Goal: Information Seeking & Learning: Compare options

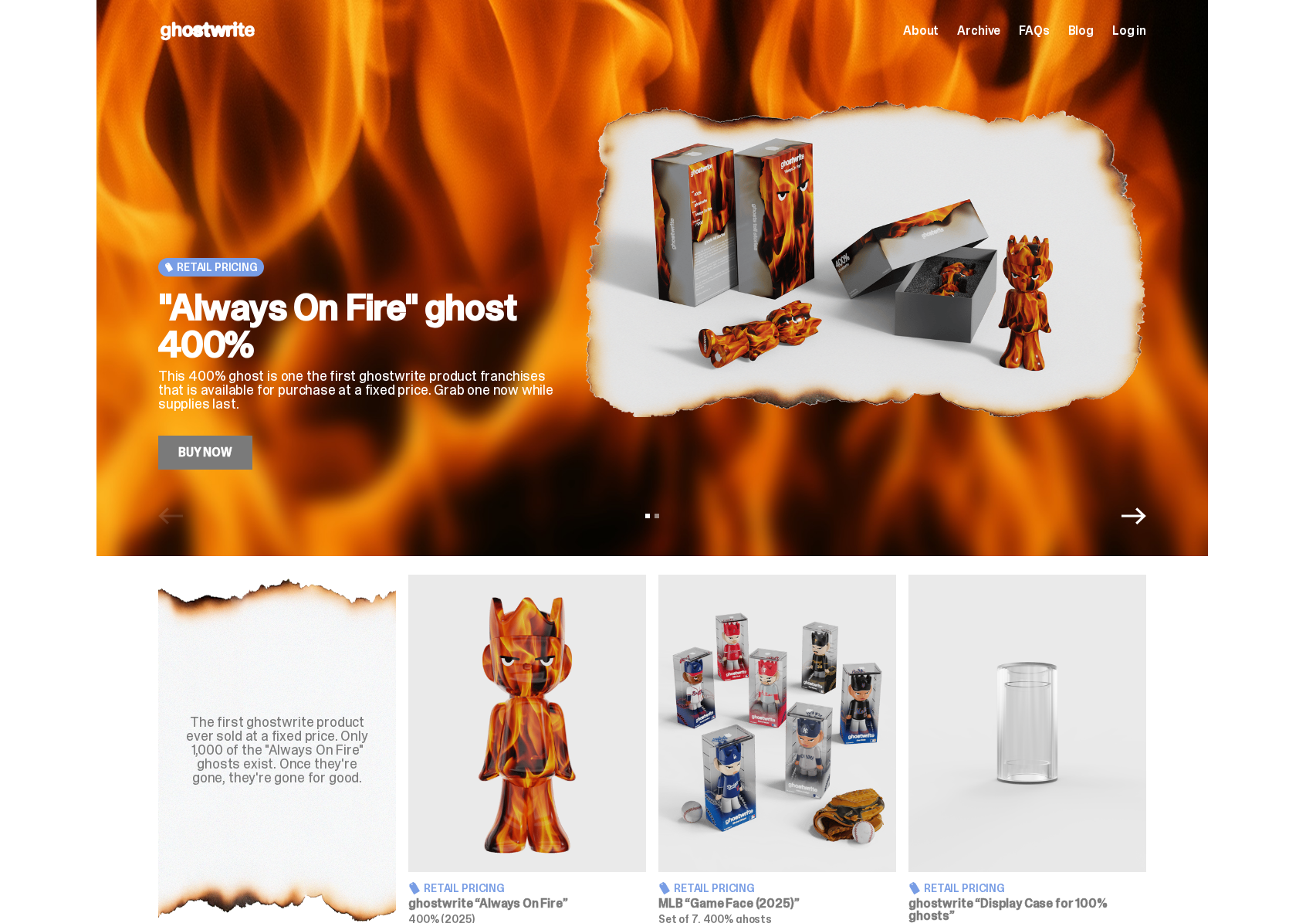
click at [718, 142] on img at bounding box center [865, 258] width 562 height 421
click at [584, 233] on img at bounding box center [865, 258] width 562 height 421
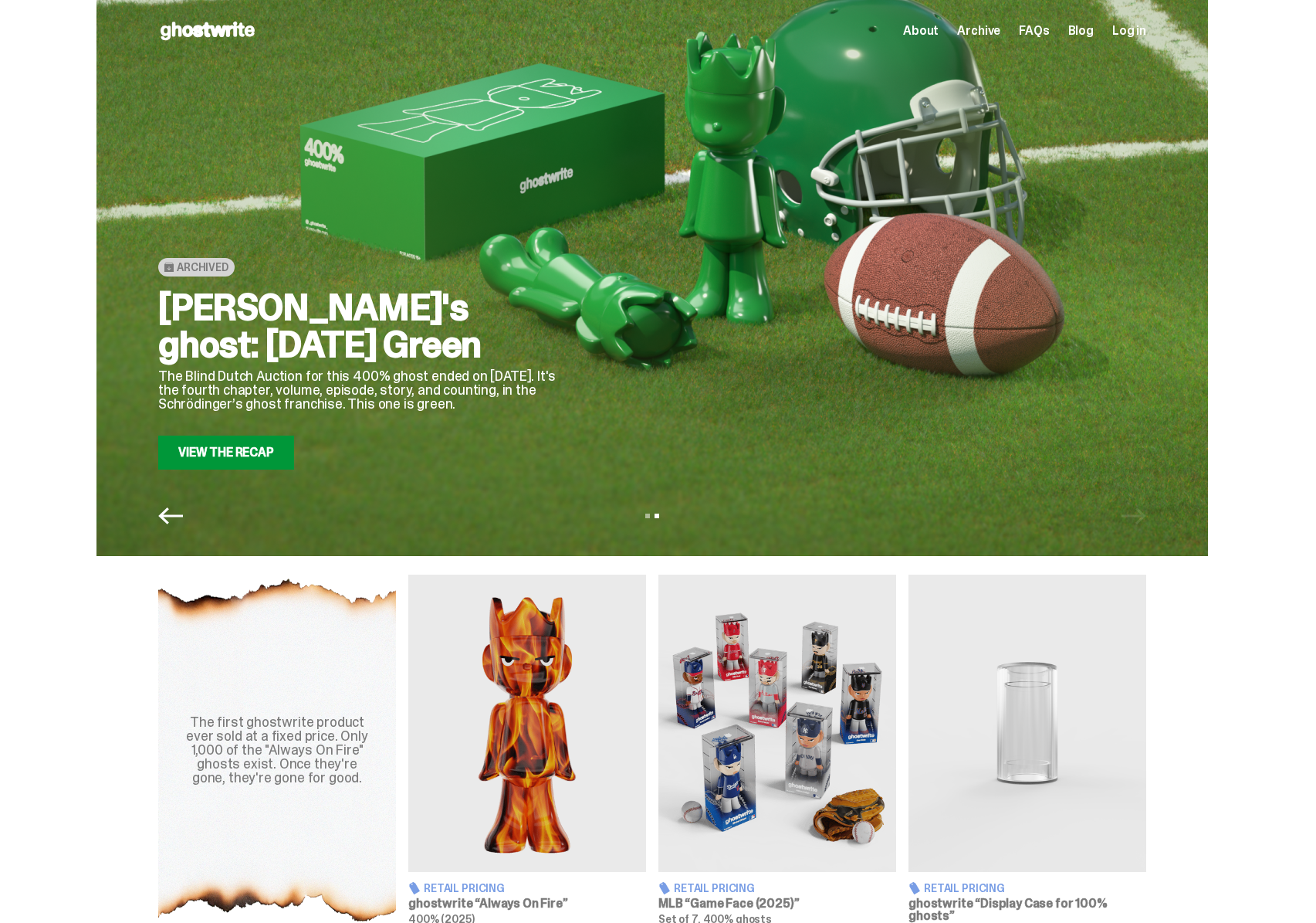
click at [557, 785] on img at bounding box center [527, 723] width 238 height 297
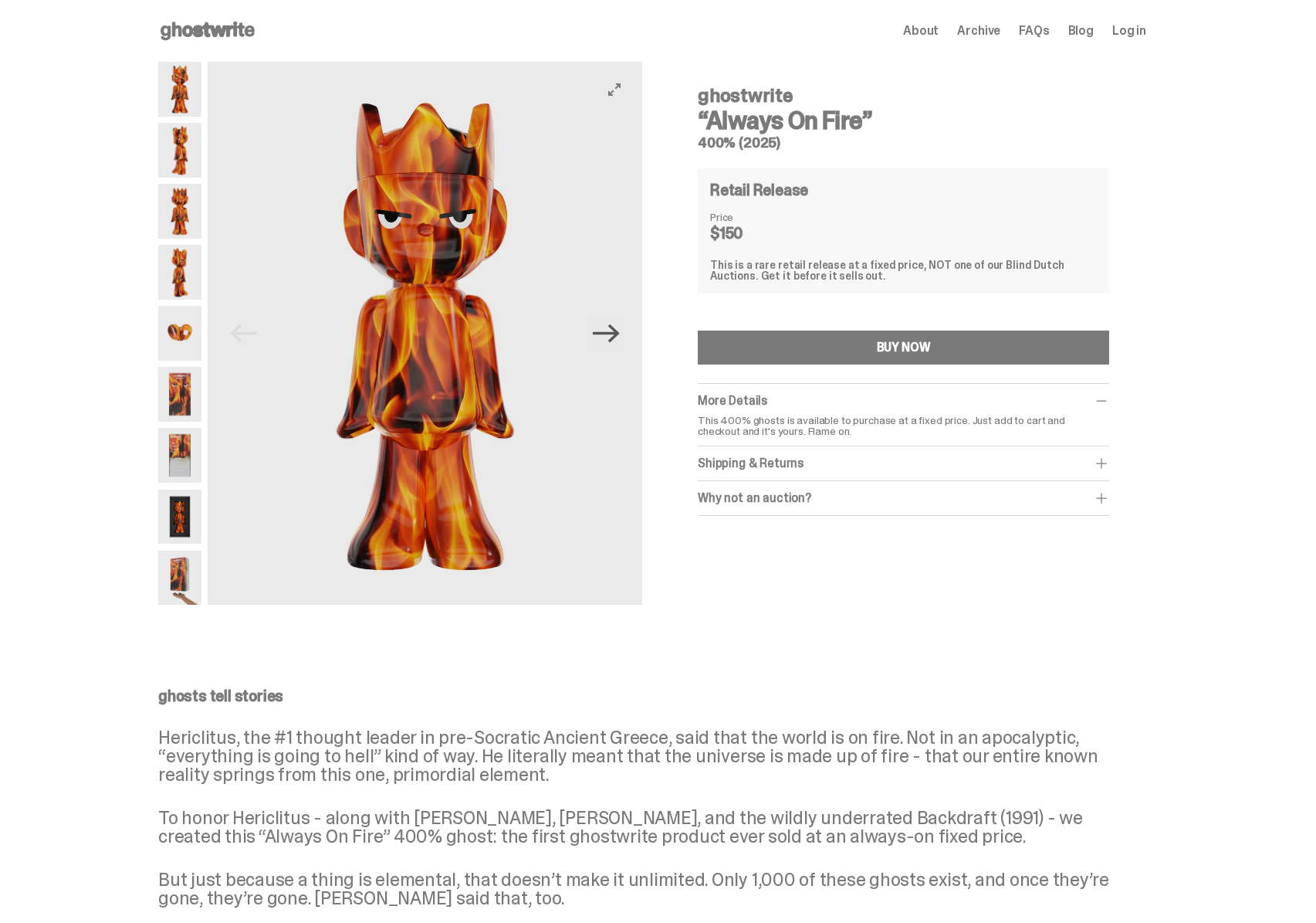
click at [605, 337] on icon "Next" at bounding box center [606, 333] width 27 height 27
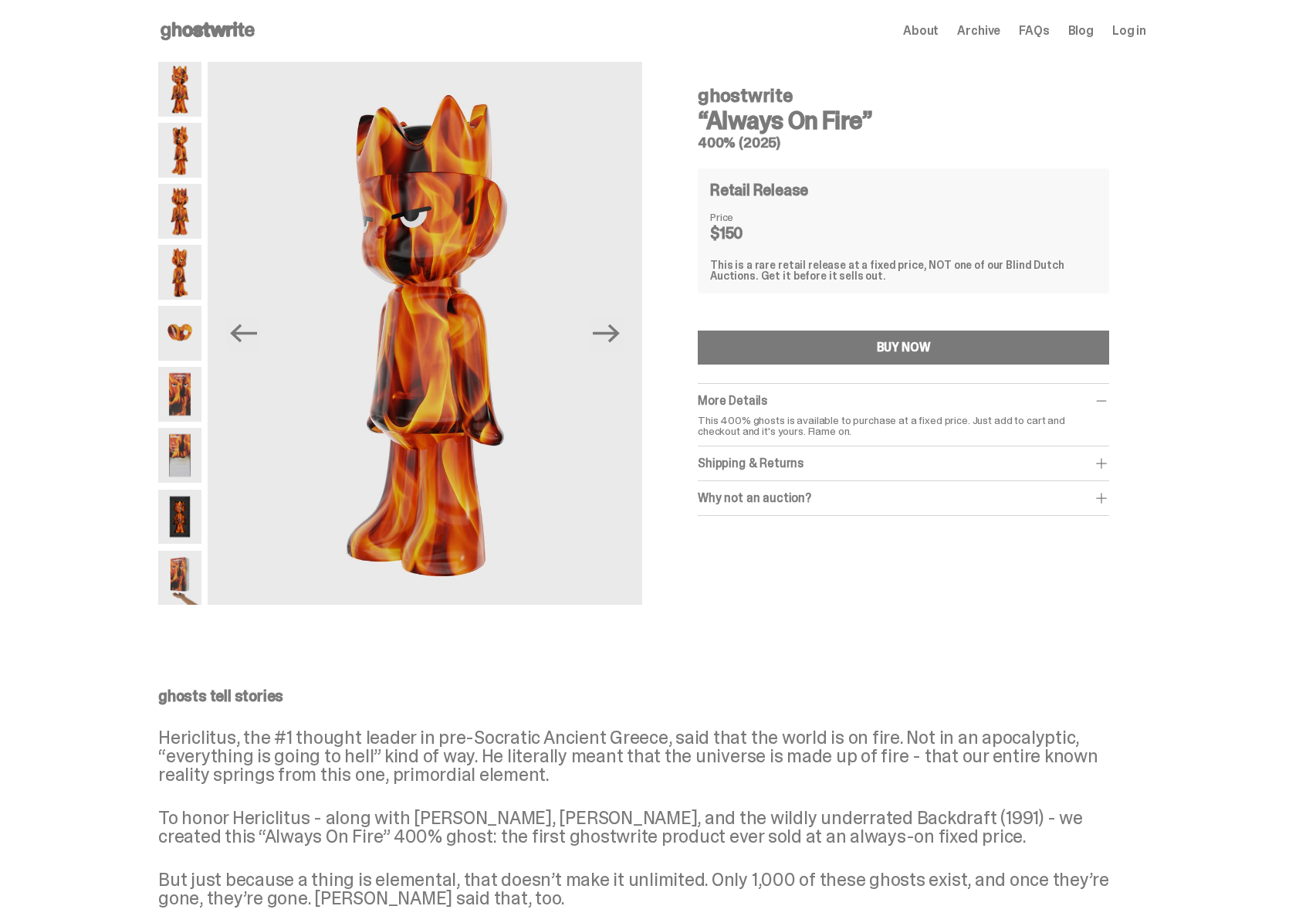
click at [234, 37] on use at bounding box center [207, 31] width 94 height 19
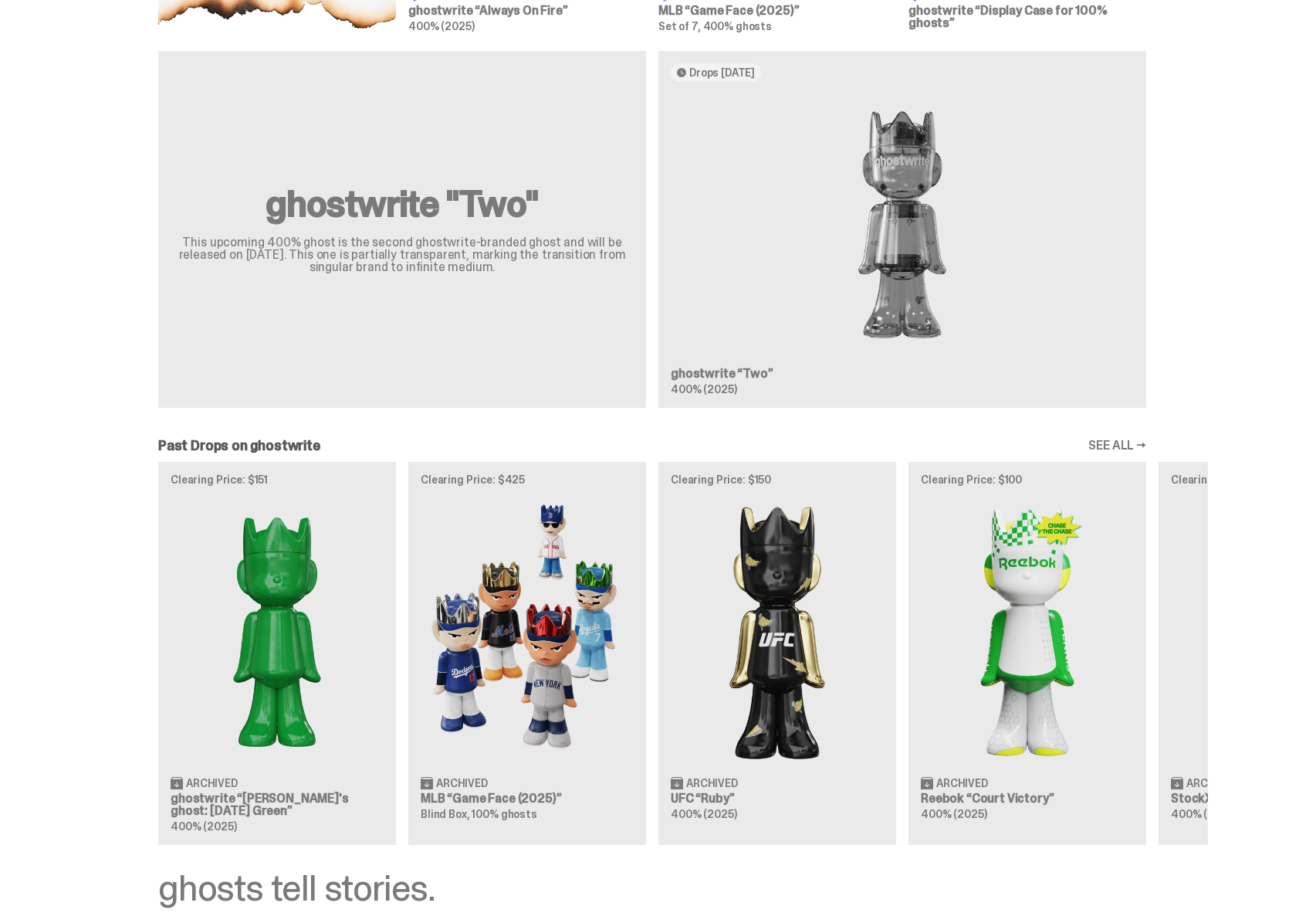
scroll to position [1095, 0]
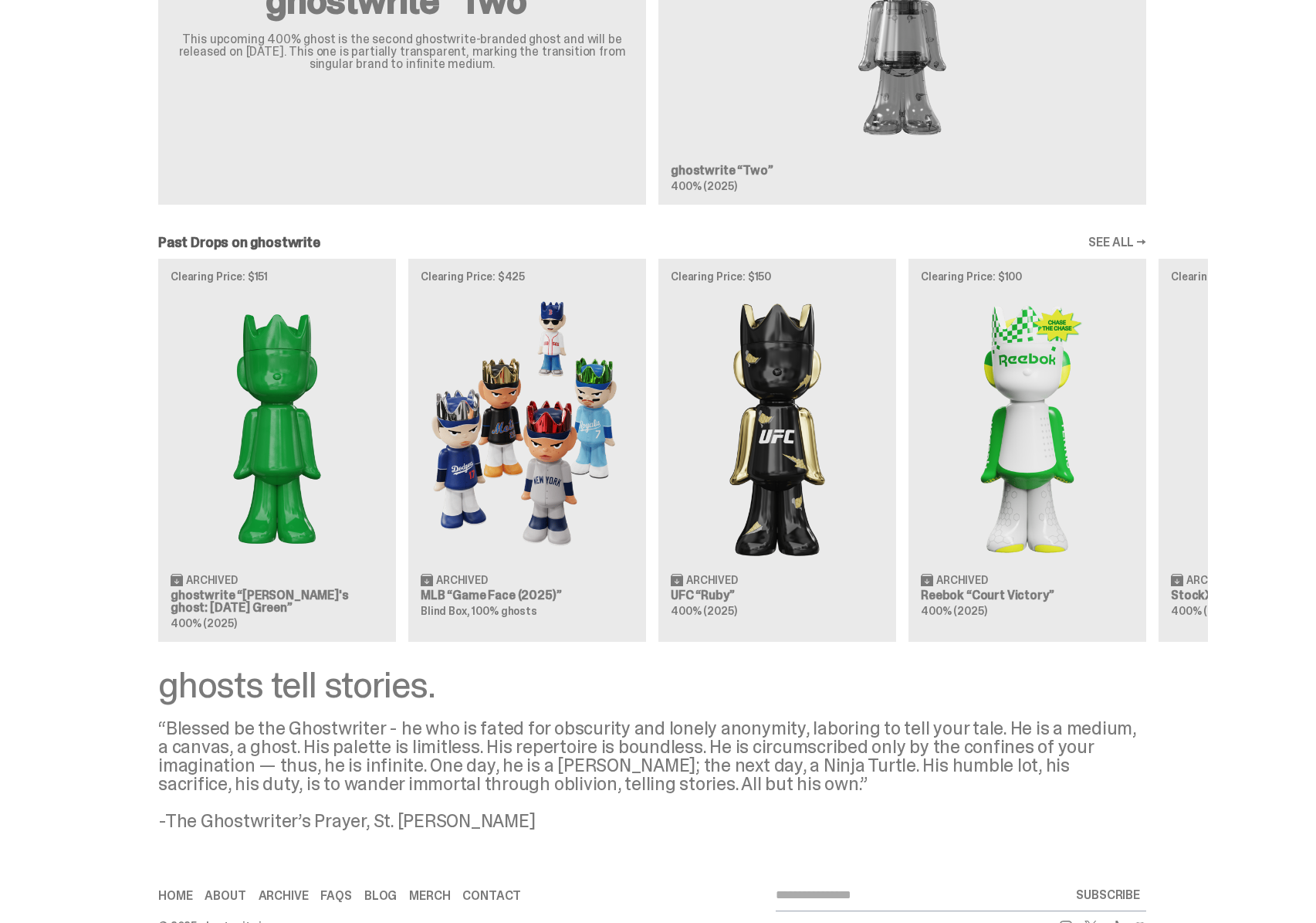
click at [537, 457] on div "Clearing Price: $151 Archived ghostwrite “[PERSON_NAME]'s ghost: [DATE] Green” …" at bounding box center [652, 450] width 1111 height 383
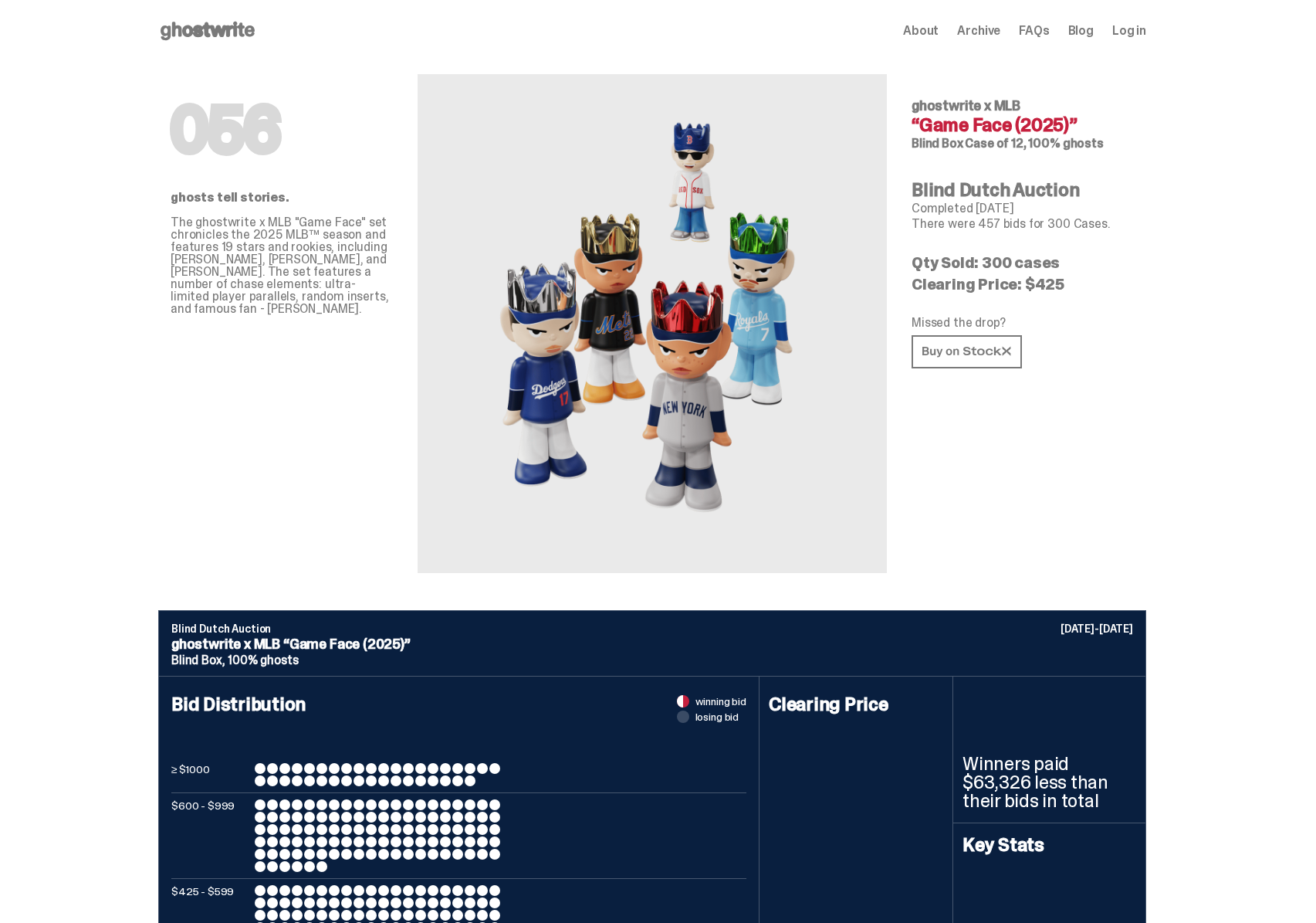
click at [1015, 250] on div "056 ghostwrite x MLB “Game Face (2025)” Blind Box Case of 12, 100% ghosts Blind…" at bounding box center [1023, 318] width 222 height 511
click at [1002, 267] on p "Qty Sold: 300 cases" at bounding box center [1023, 262] width 222 height 15
click at [987, 217] on p "There were 457 bids for 300 Cases." at bounding box center [1023, 223] width 222 height 13
click at [989, 224] on p "There were 457 bids for 300 Cases." at bounding box center [1023, 223] width 222 height 13
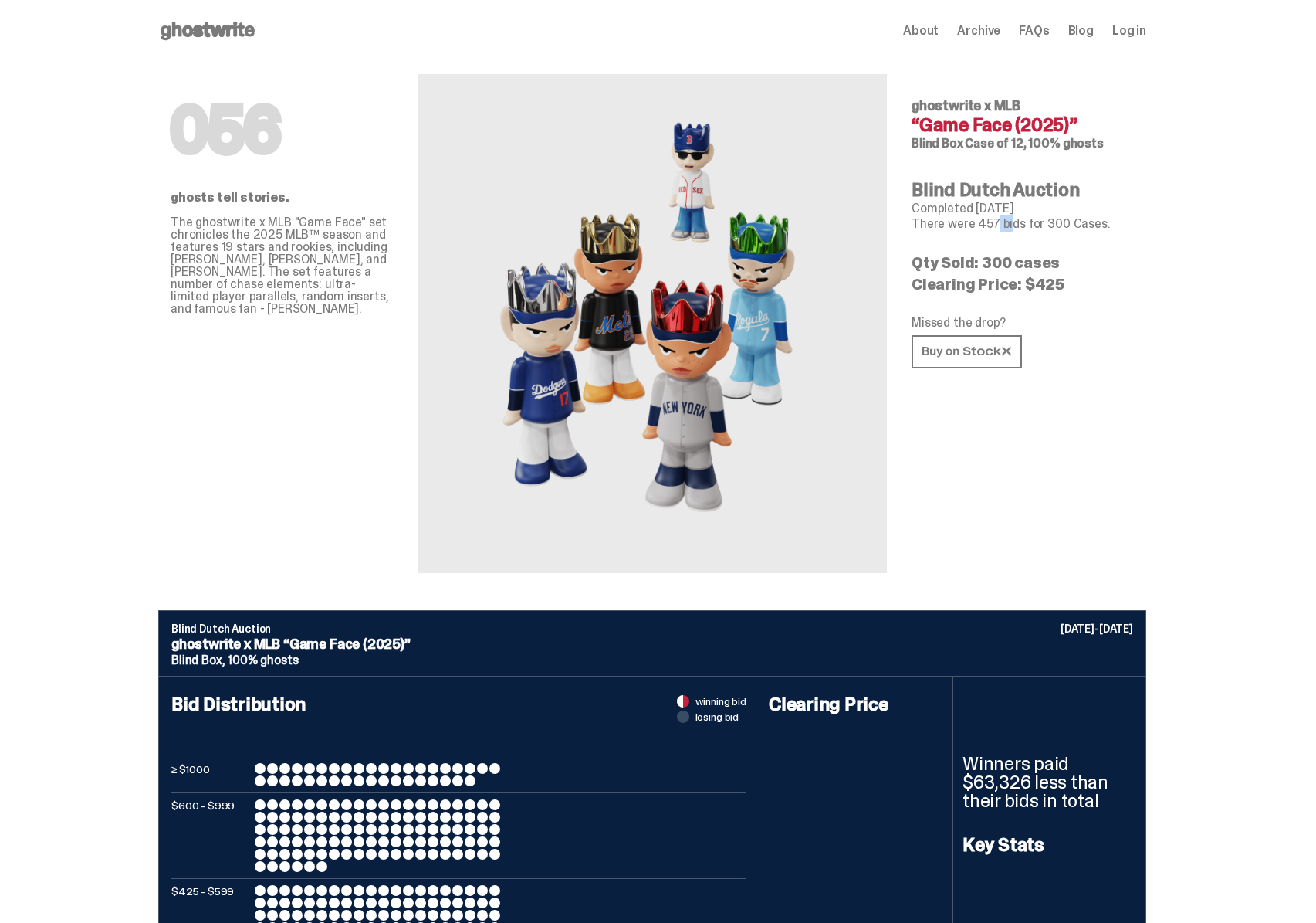
click at [989, 224] on p "There were 457 bids for 300 Cases." at bounding box center [1023, 223] width 222 height 13
click at [211, 34] on use at bounding box center [207, 31] width 94 height 19
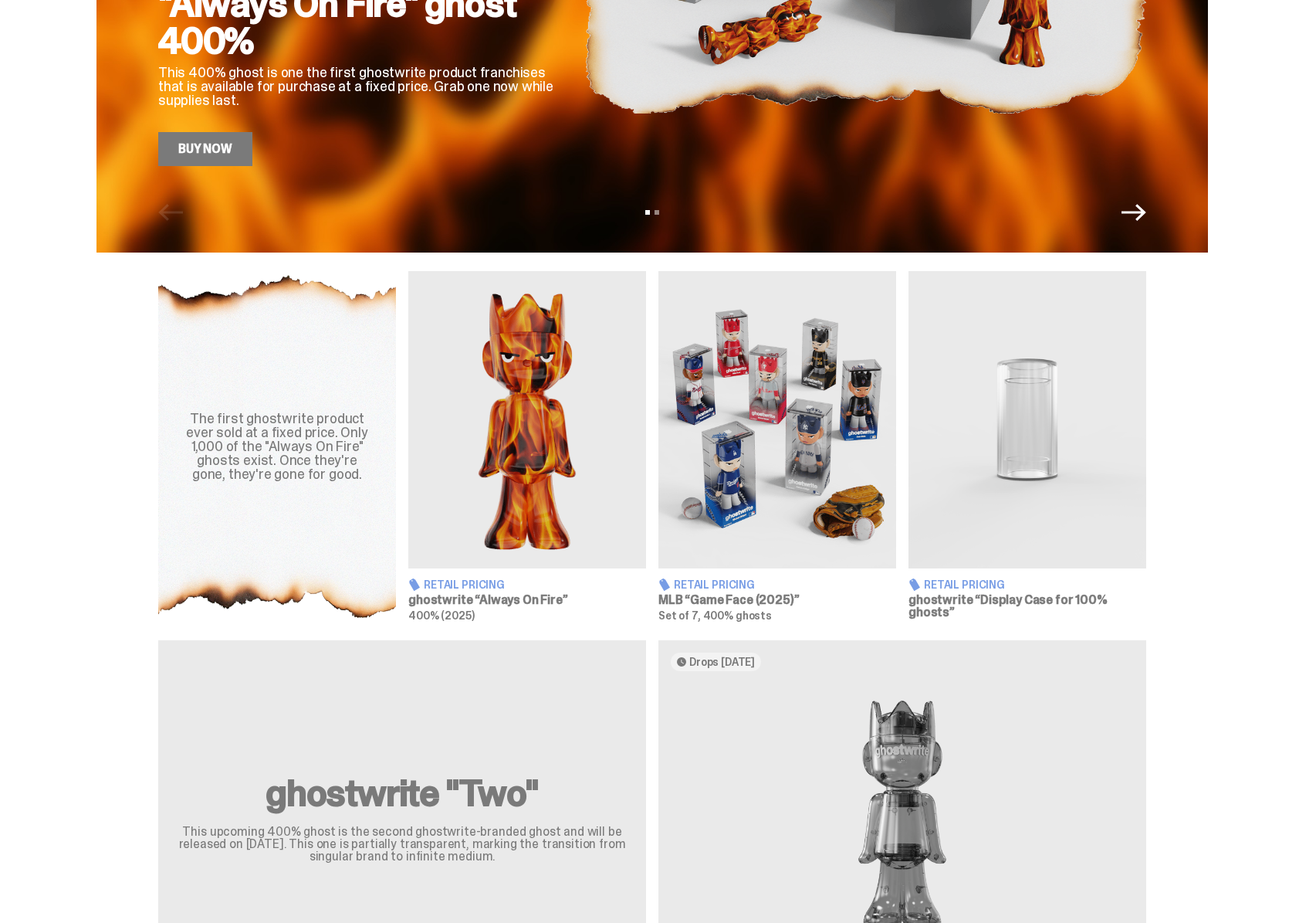
scroll to position [306, 0]
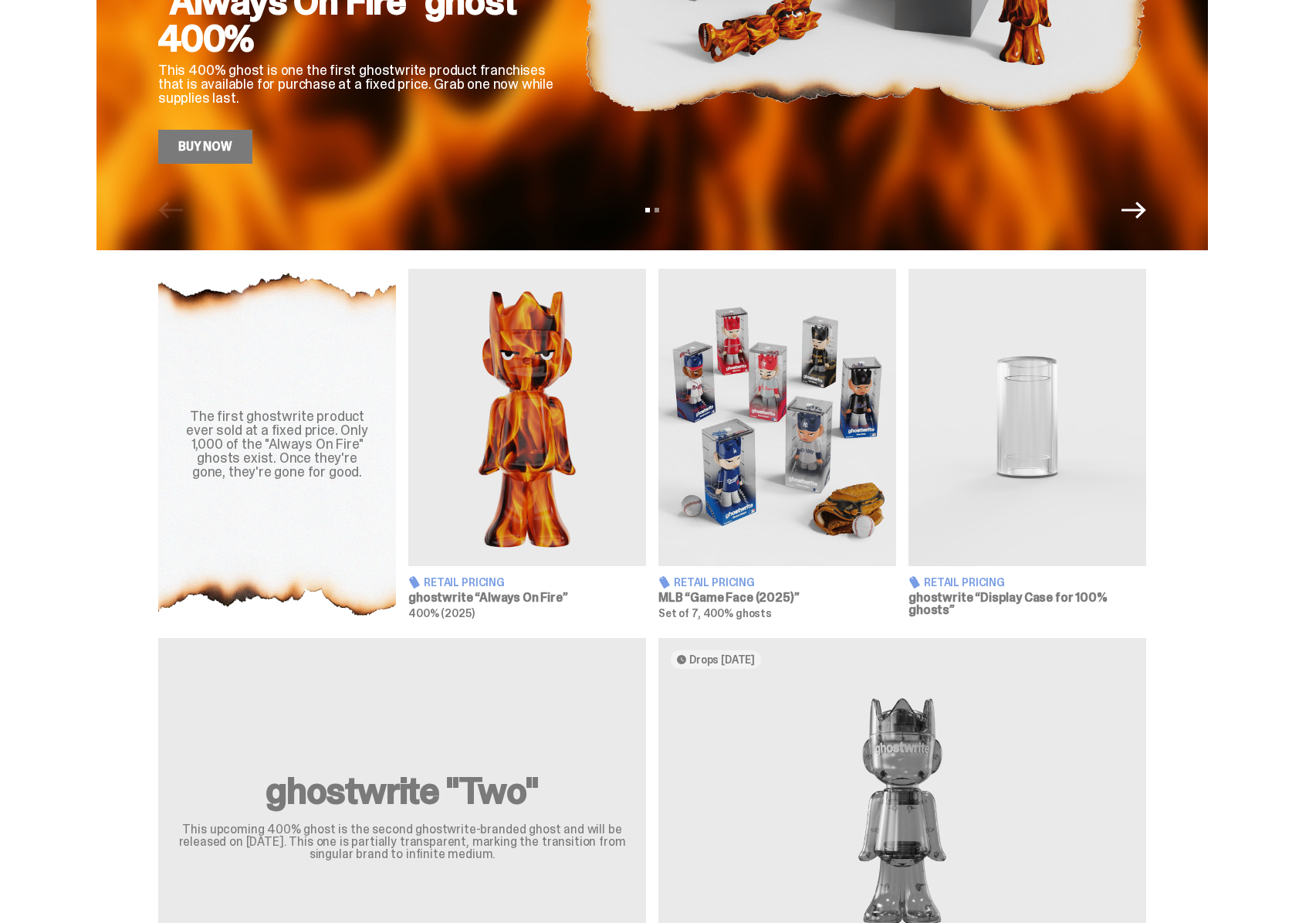
click at [999, 499] on img at bounding box center [1027, 417] width 238 height 297
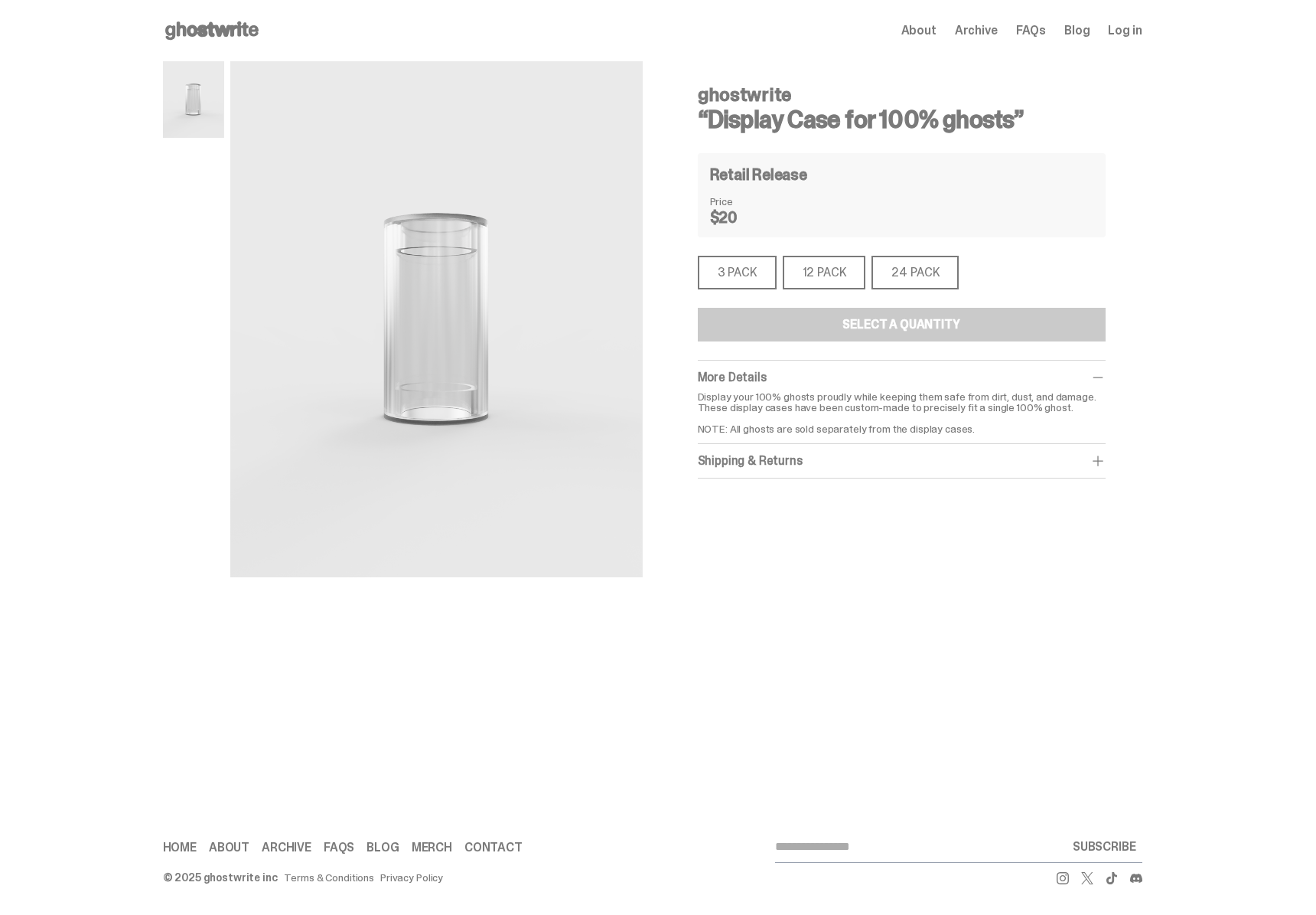
click at [805, 258] on div "12 PACK" at bounding box center [824, 273] width 83 height 34
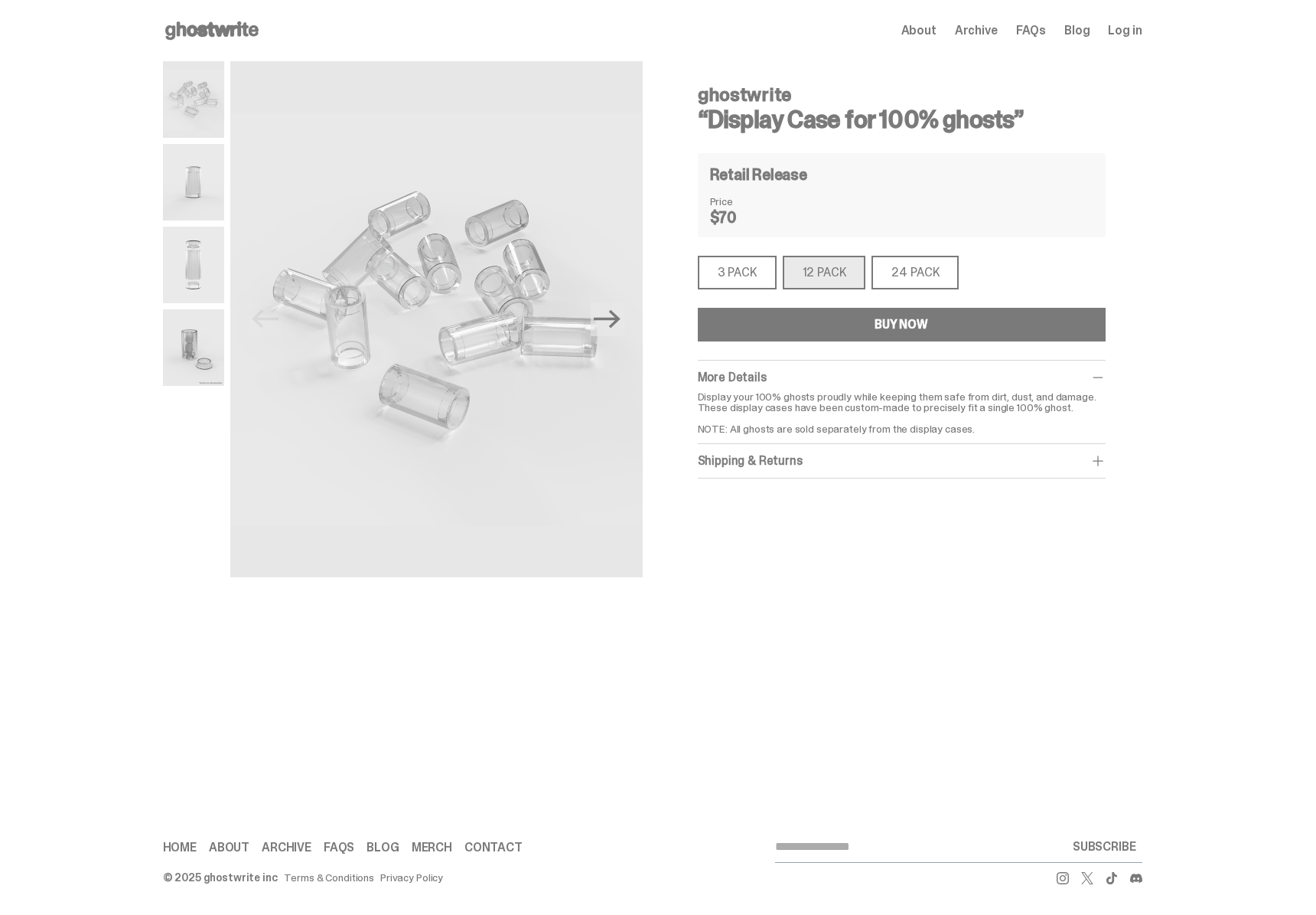
click at [894, 274] on div "24 PACK" at bounding box center [915, 273] width 88 height 34
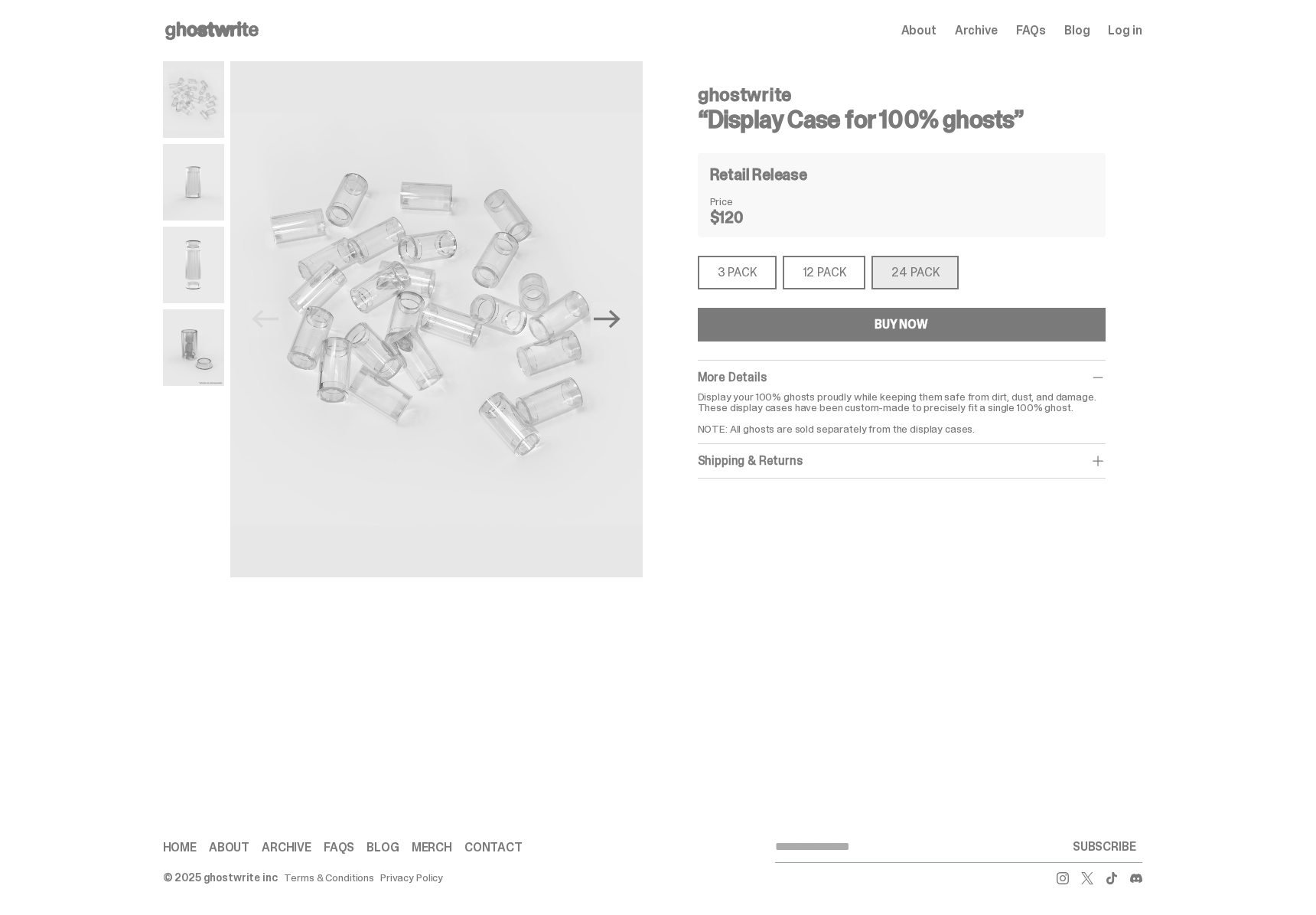
click at [729, 283] on div "3 PACK" at bounding box center [737, 273] width 79 height 34
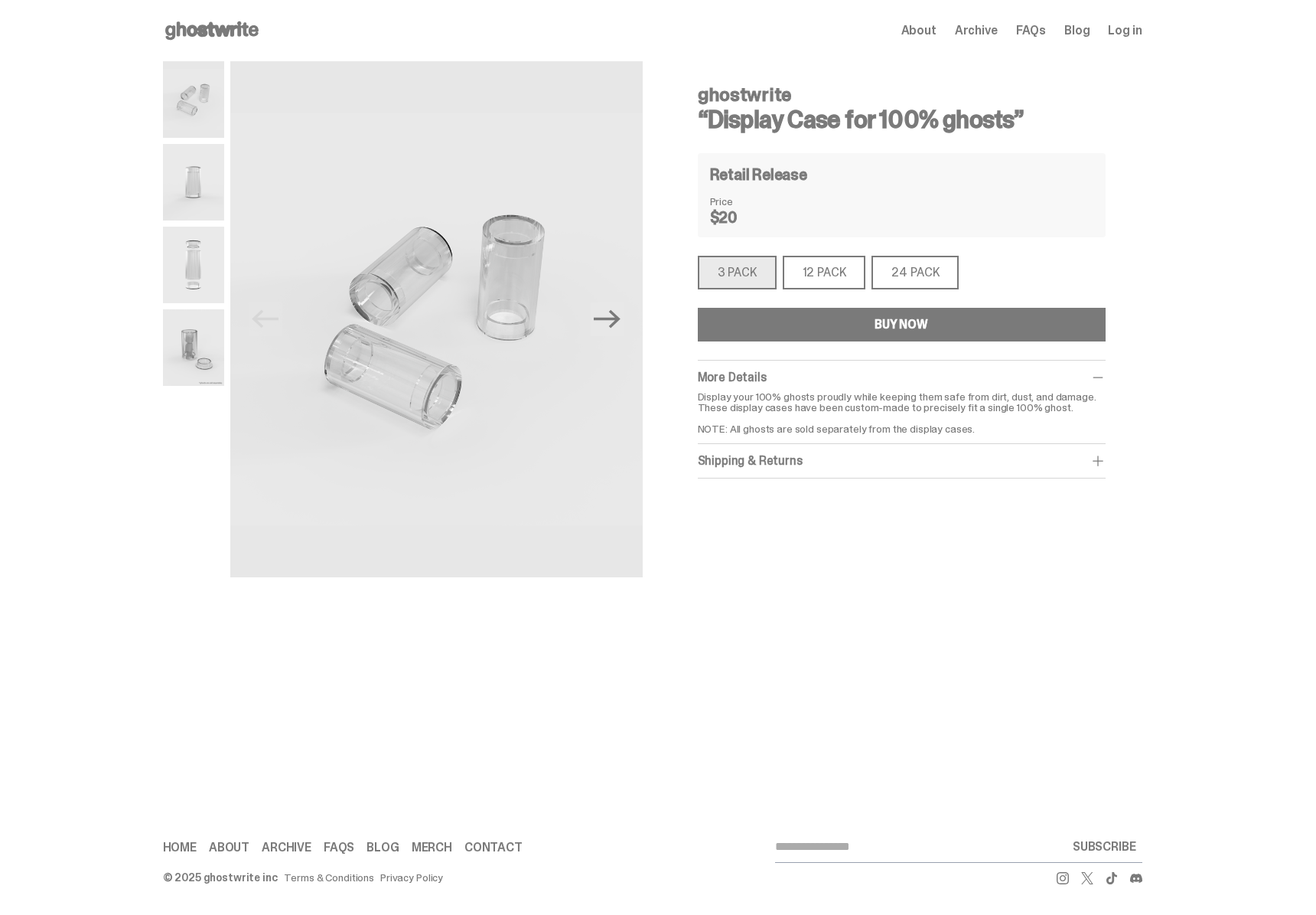
click at [218, 32] on use at bounding box center [211, 30] width 93 height 19
